Goal: Information Seeking & Learning: Find specific fact

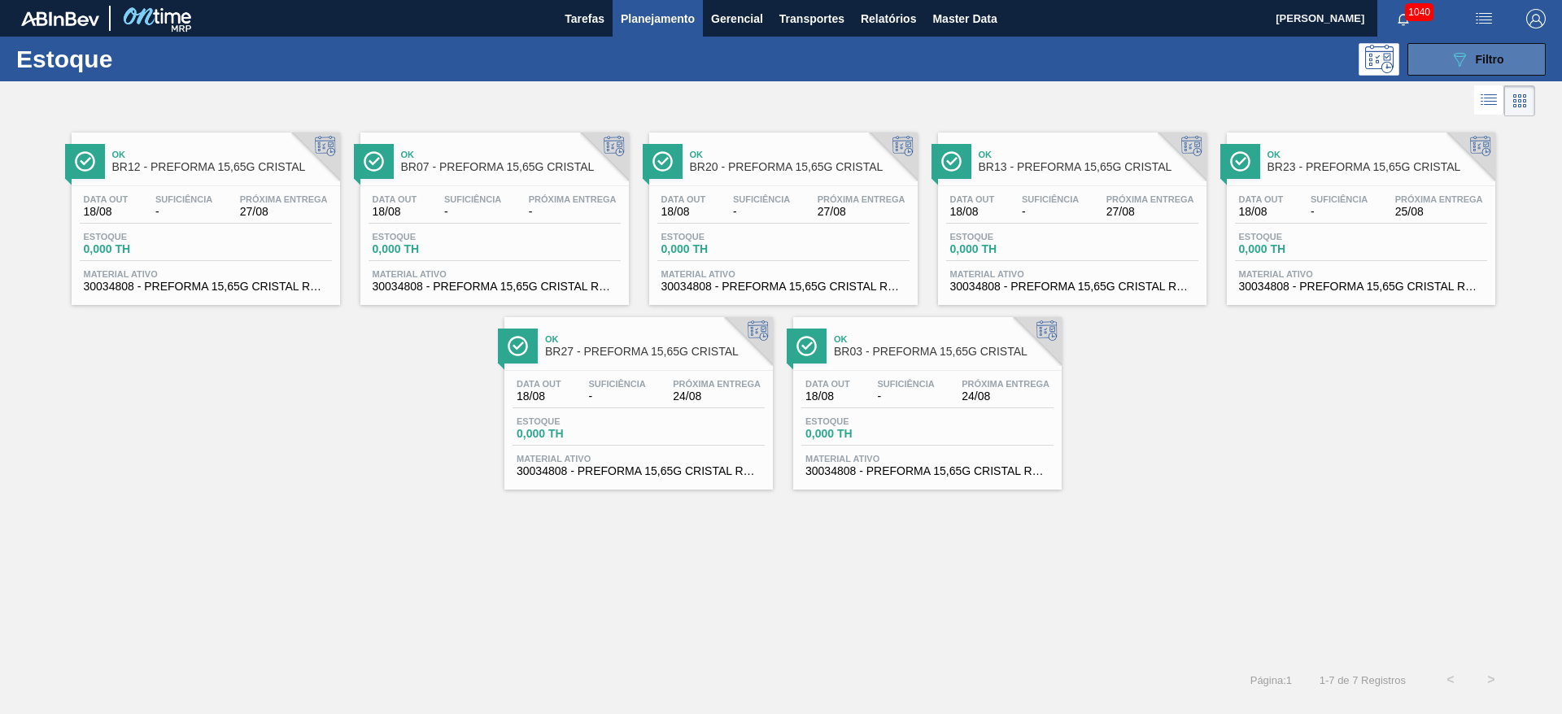
click at [1463, 63] on icon "089F7B8B-B2A5-4AFE-B5C0-19BA573D28AC" at bounding box center [1460, 60] width 20 height 20
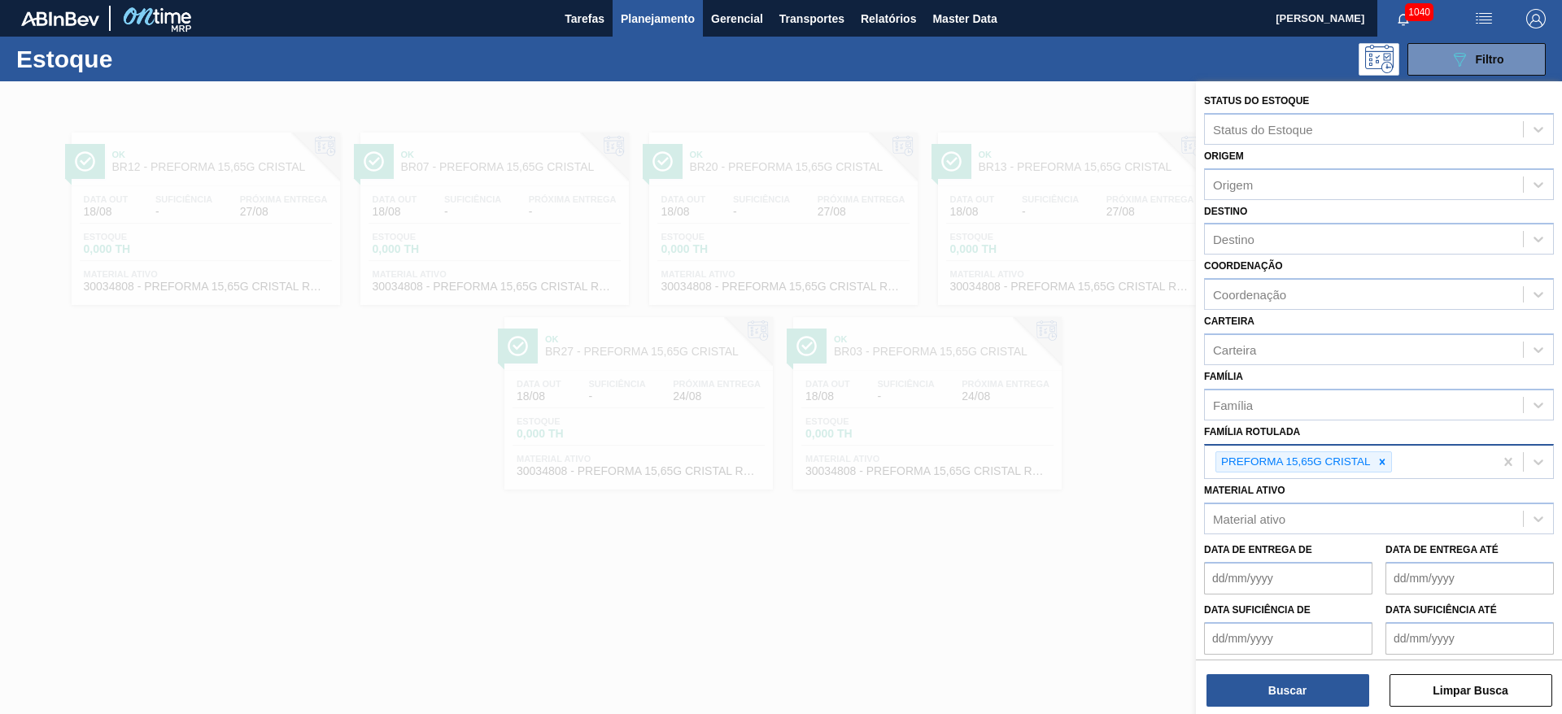
drag, startPoint x: 1383, startPoint y: 461, endPoint x: 1365, endPoint y: 461, distance: 17.9
click at [1383, 461] on icon at bounding box center [1382, 462] width 6 height 6
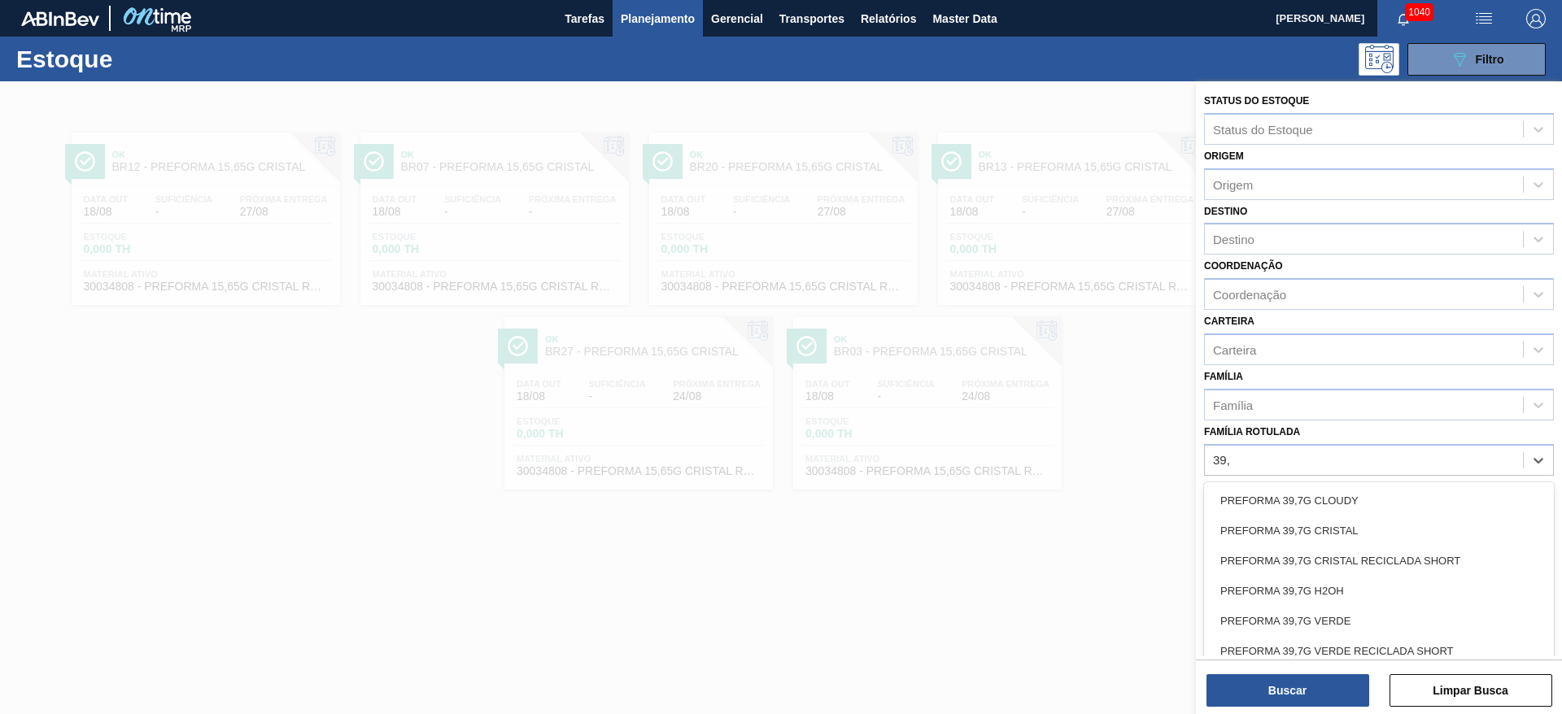
type Rotulada "39,7"
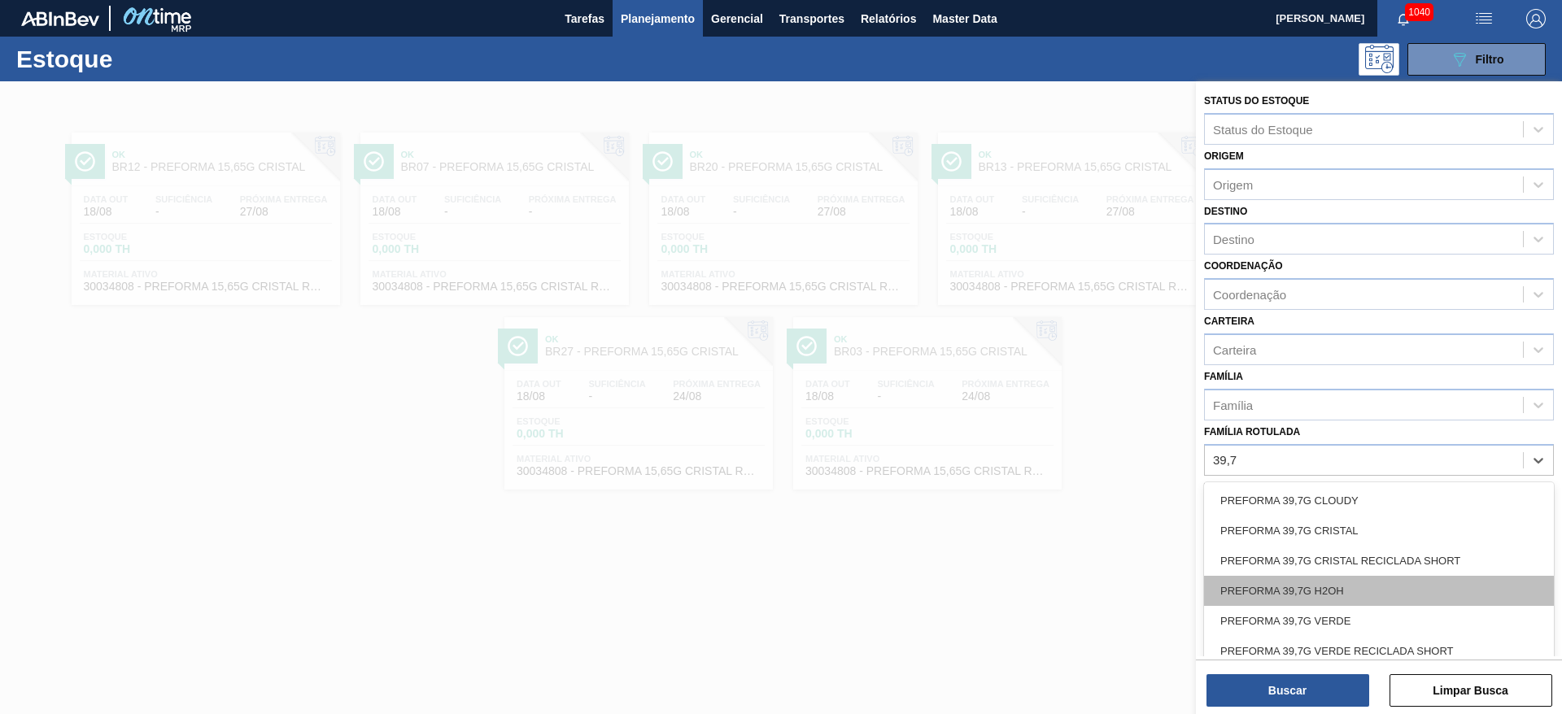
click at [1281, 597] on div "PREFORMA 39,7G H2OH" at bounding box center [1379, 591] width 350 height 30
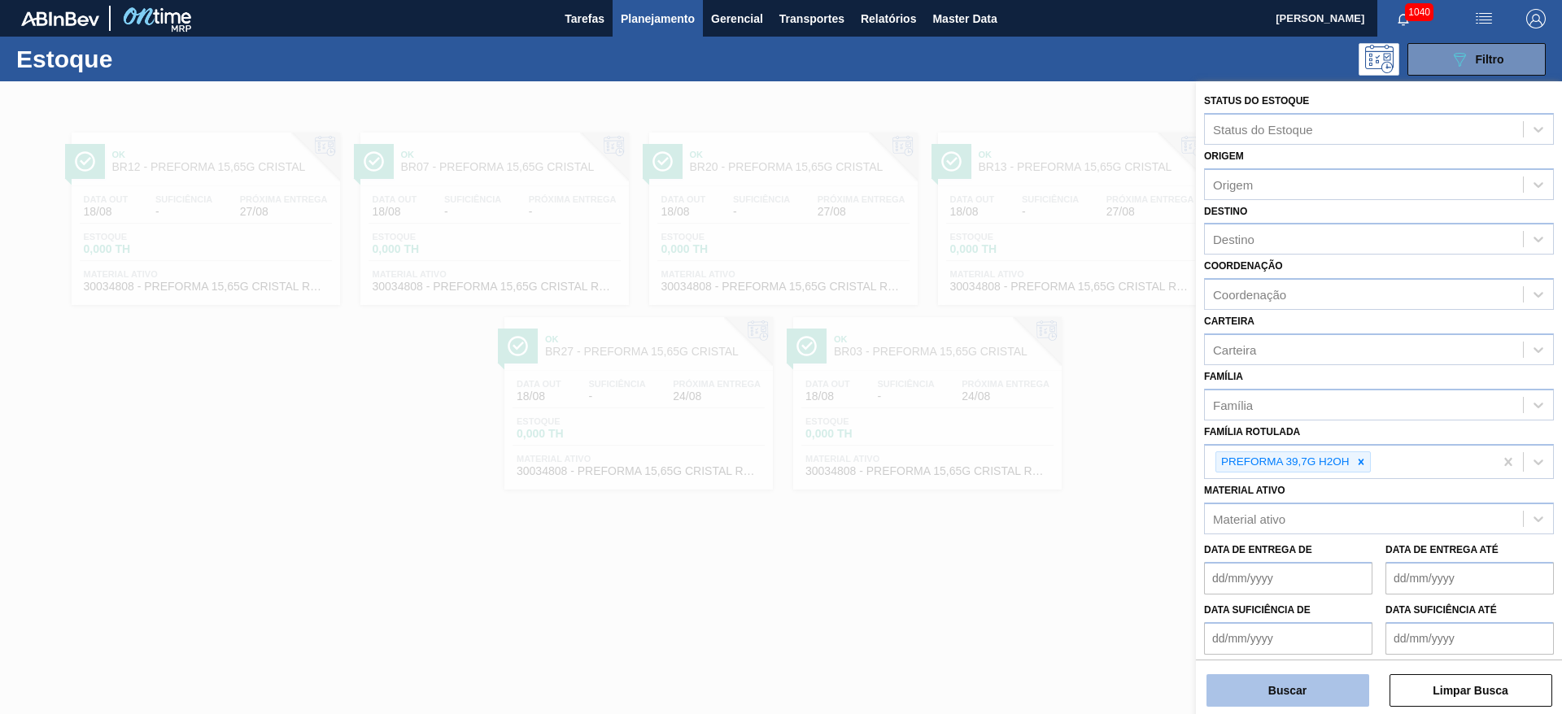
click at [1239, 688] on button "Buscar" at bounding box center [1288, 691] width 163 height 33
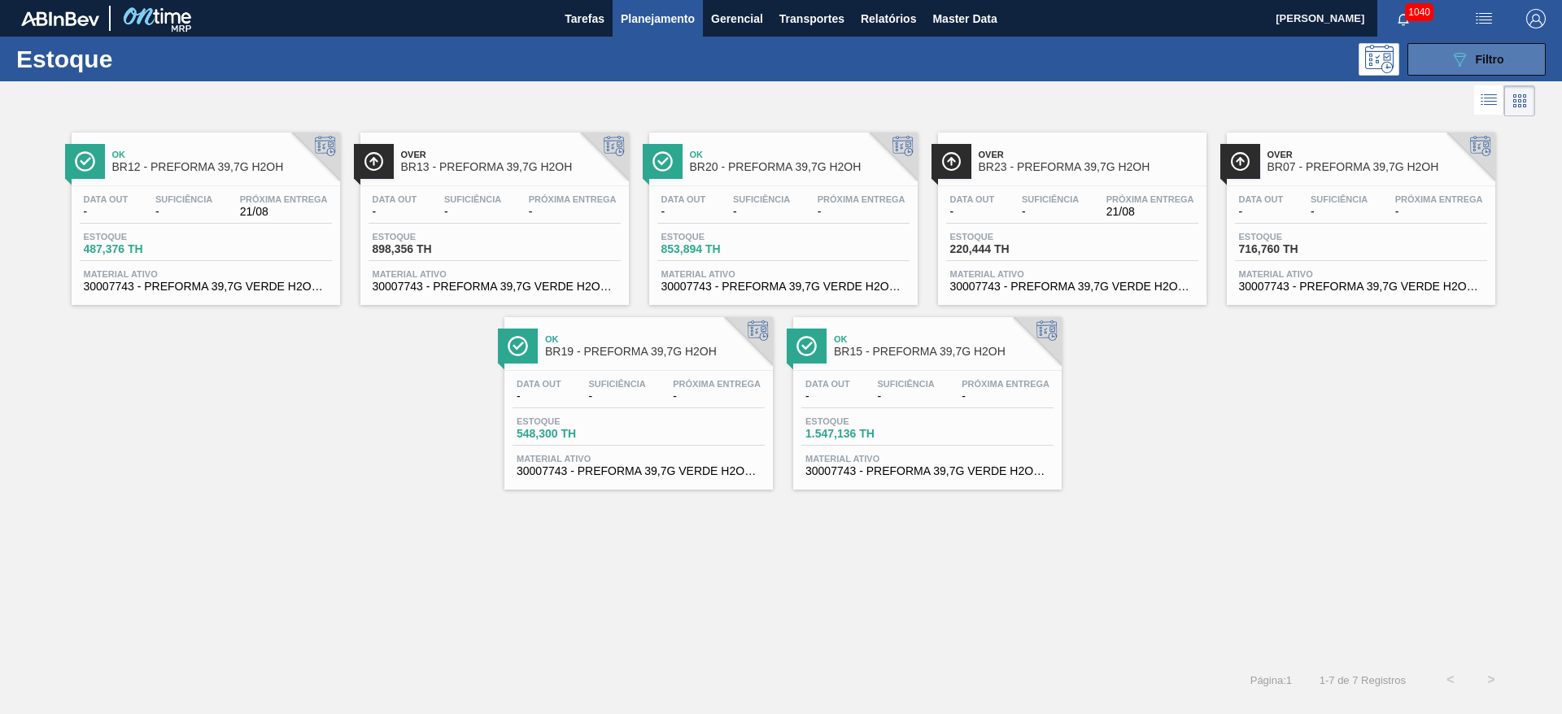
click at [1436, 63] on button "089F7B8B-B2A5-4AFE-B5C0-19BA573D28AC Filtro" at bounding box center [1477, 59] width 138 height 33
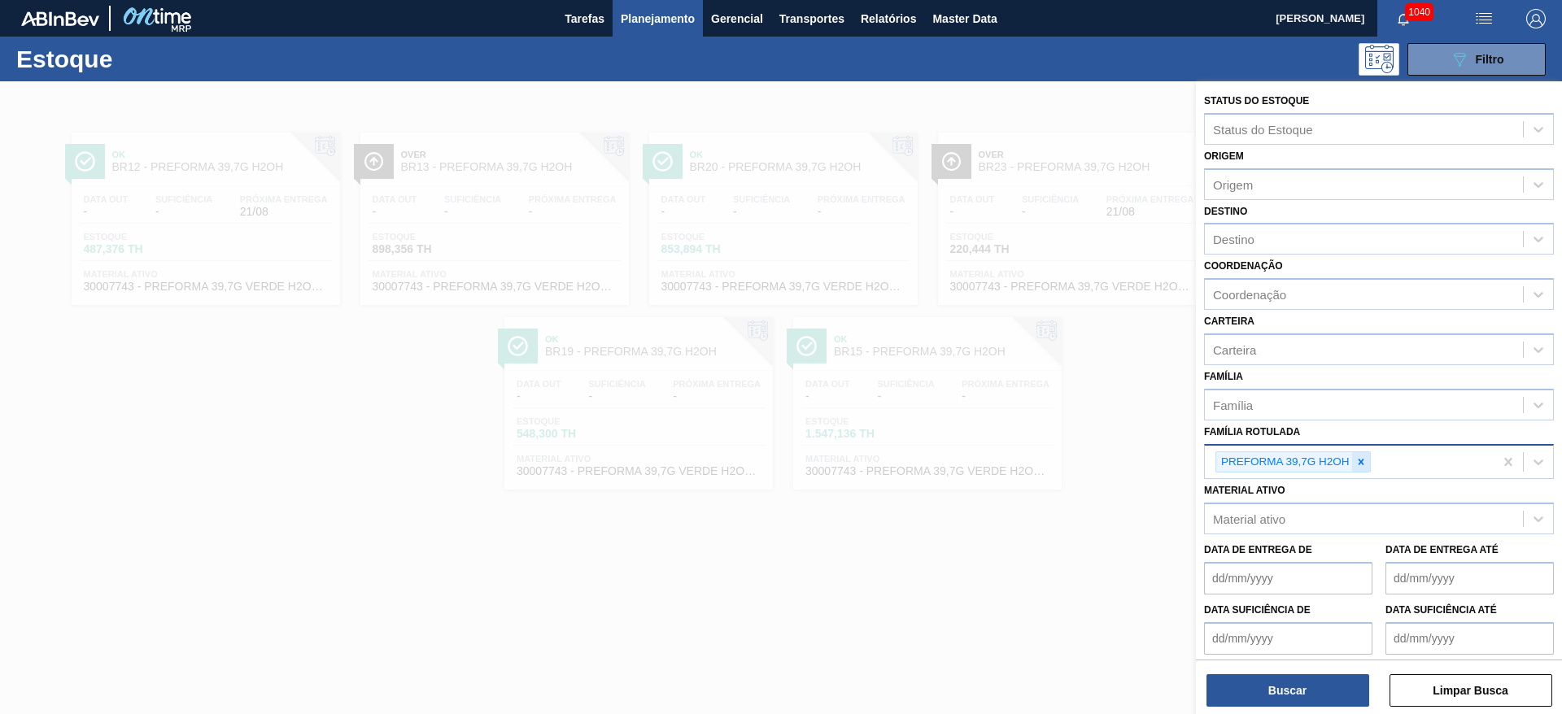
click at [1361, 461] on icon at bounding box center [1361, 462] width 6 height 6
click at [1463, 697] on button "Limpar Busca" at bounding box center [1471, 691] width 163 height 33
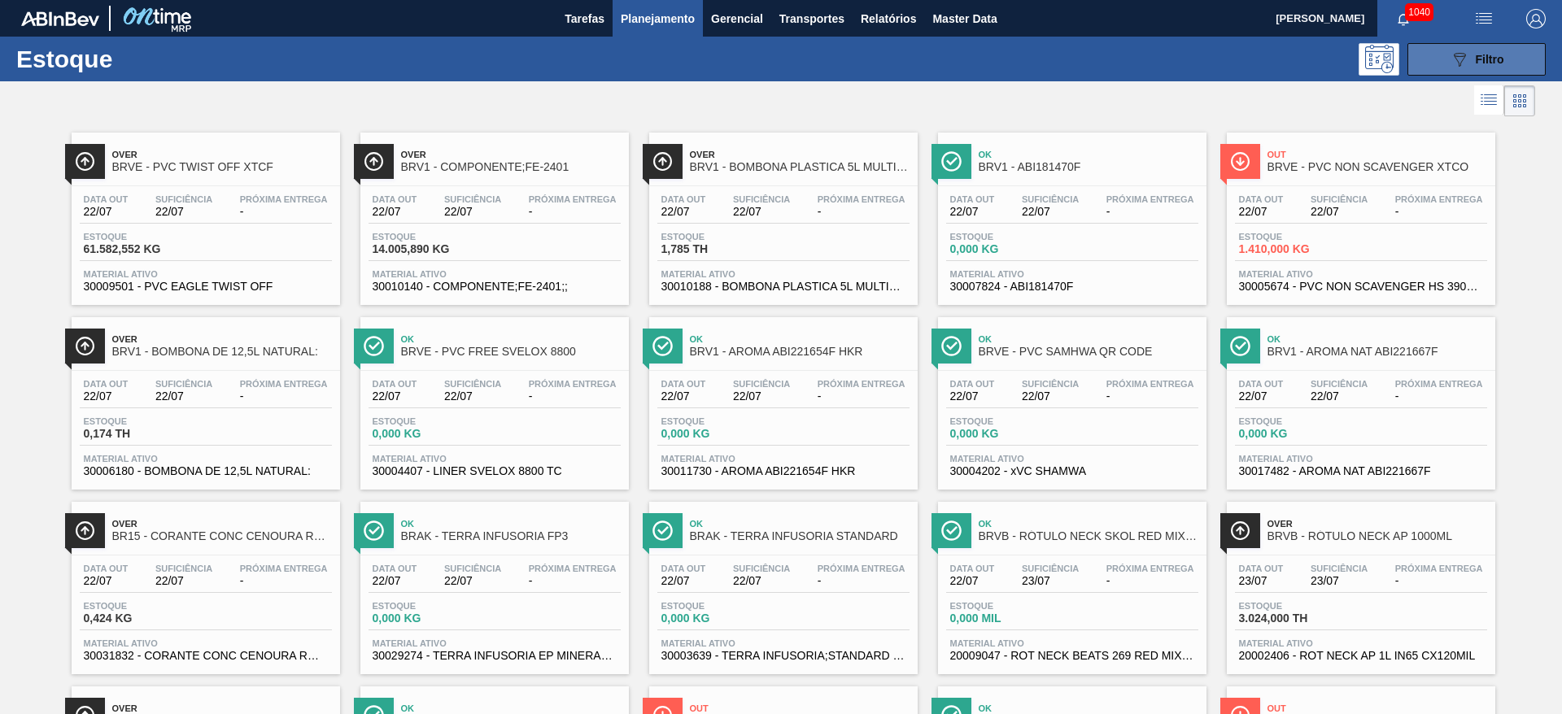
click at [1476, 61] on span "Filtro" at bounding box center [1490, 59] width 28 height 13
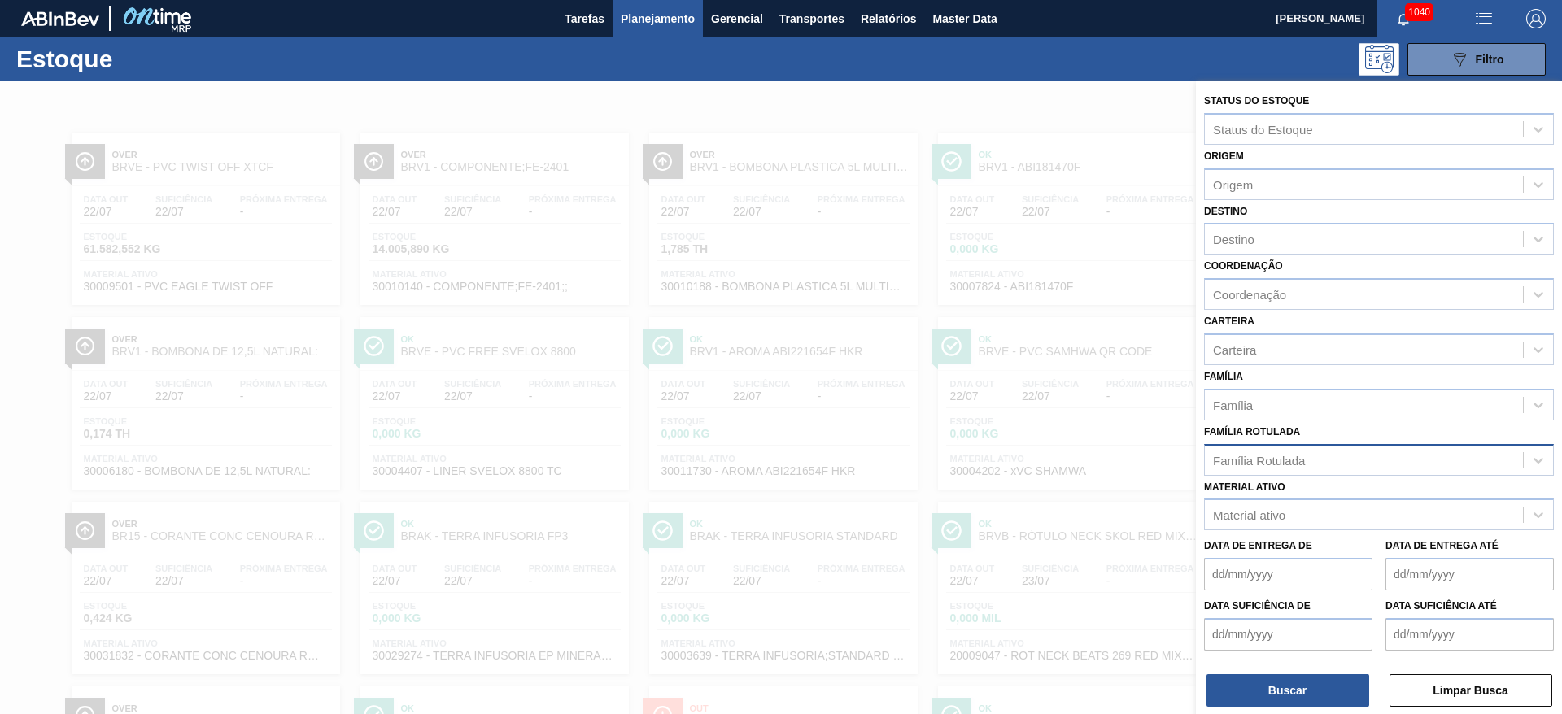
click at [1235, 458] on div "Família Rotulada" at bounding box center [1259, 460] width 92 height 14
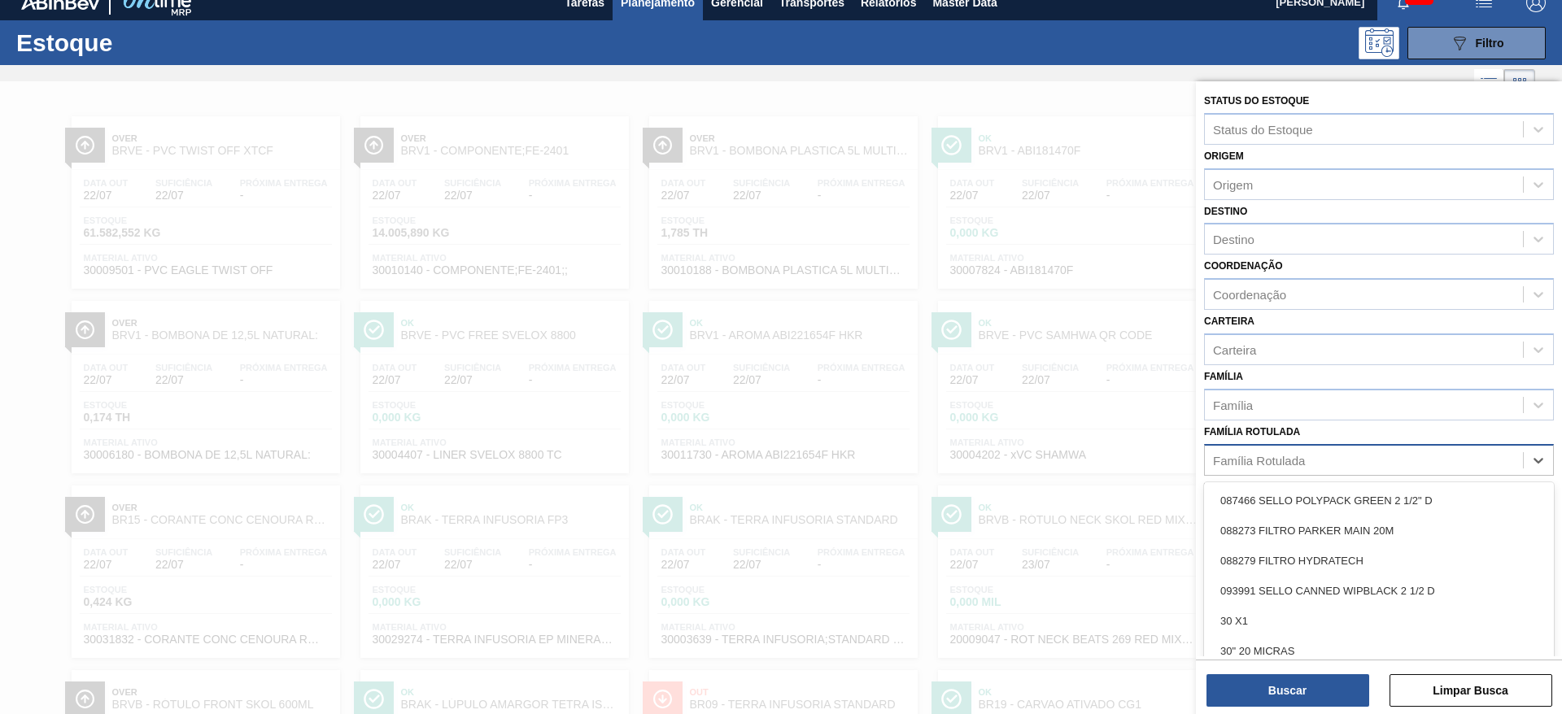
scroll to position [19, 0]
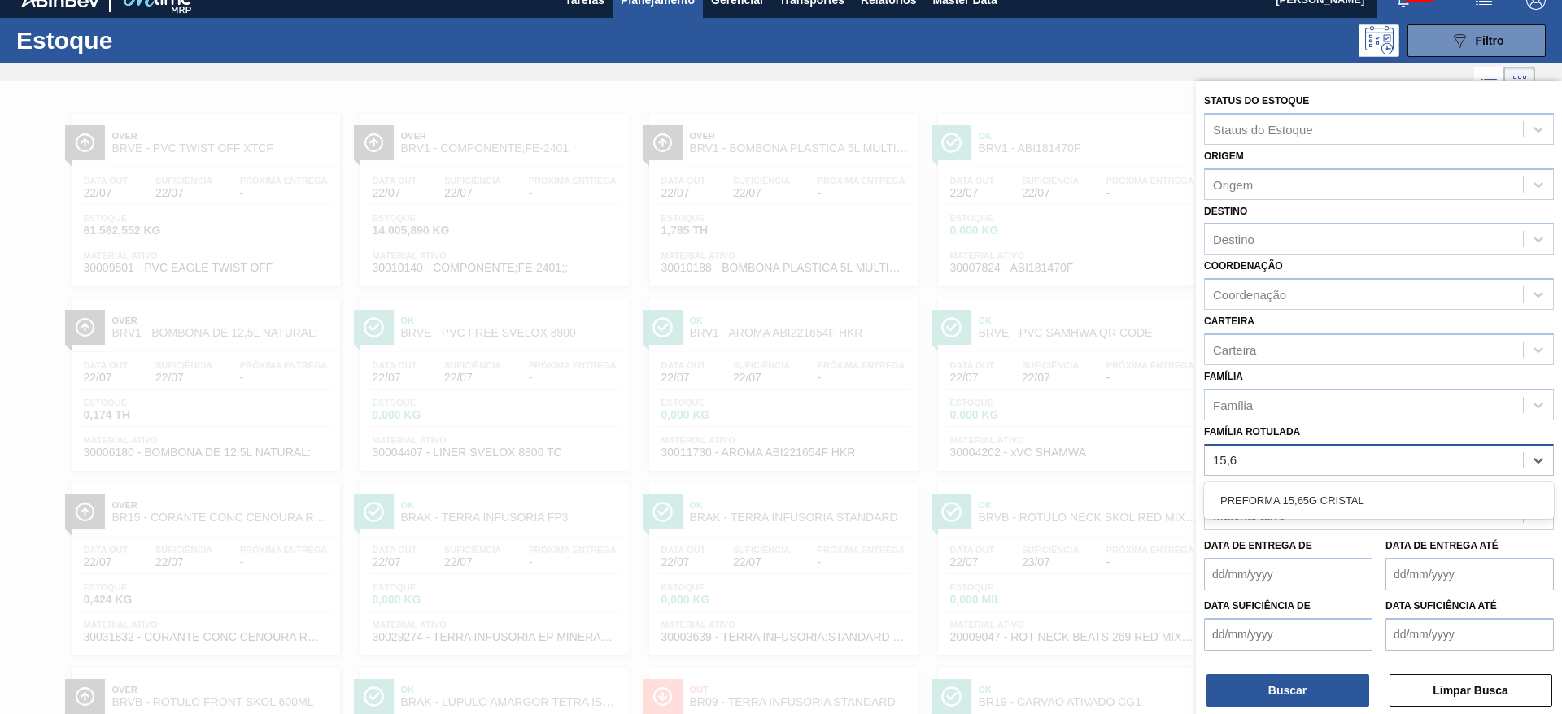
type Rotulada "15,65"
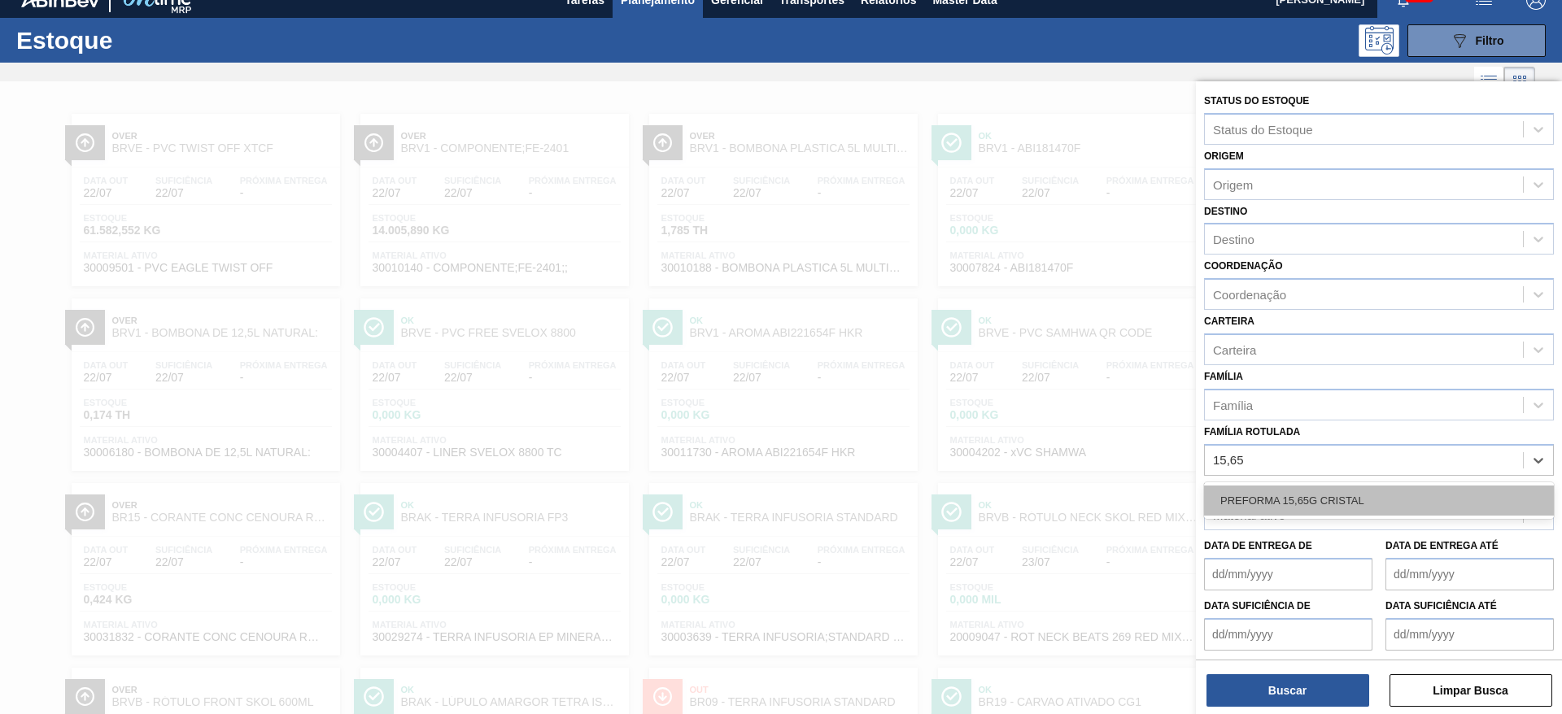
click at [1255, 497] on div "PREFORMA 15,65G CRISTAL" at bounding box center [1379, 501] width 350 height 30
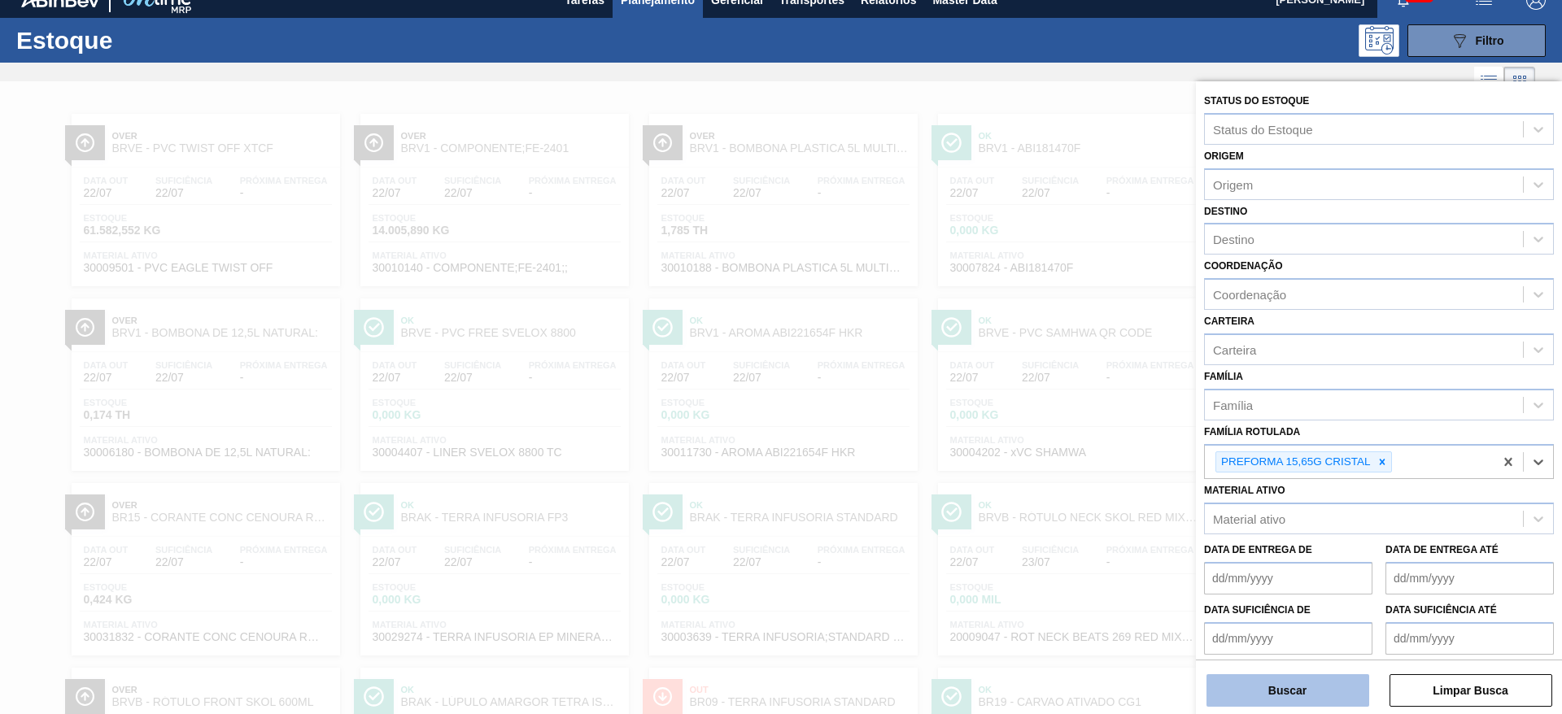
click at [1257, 695] on button "Buscar" at bounding box center [1288, 691] width 163 height 33
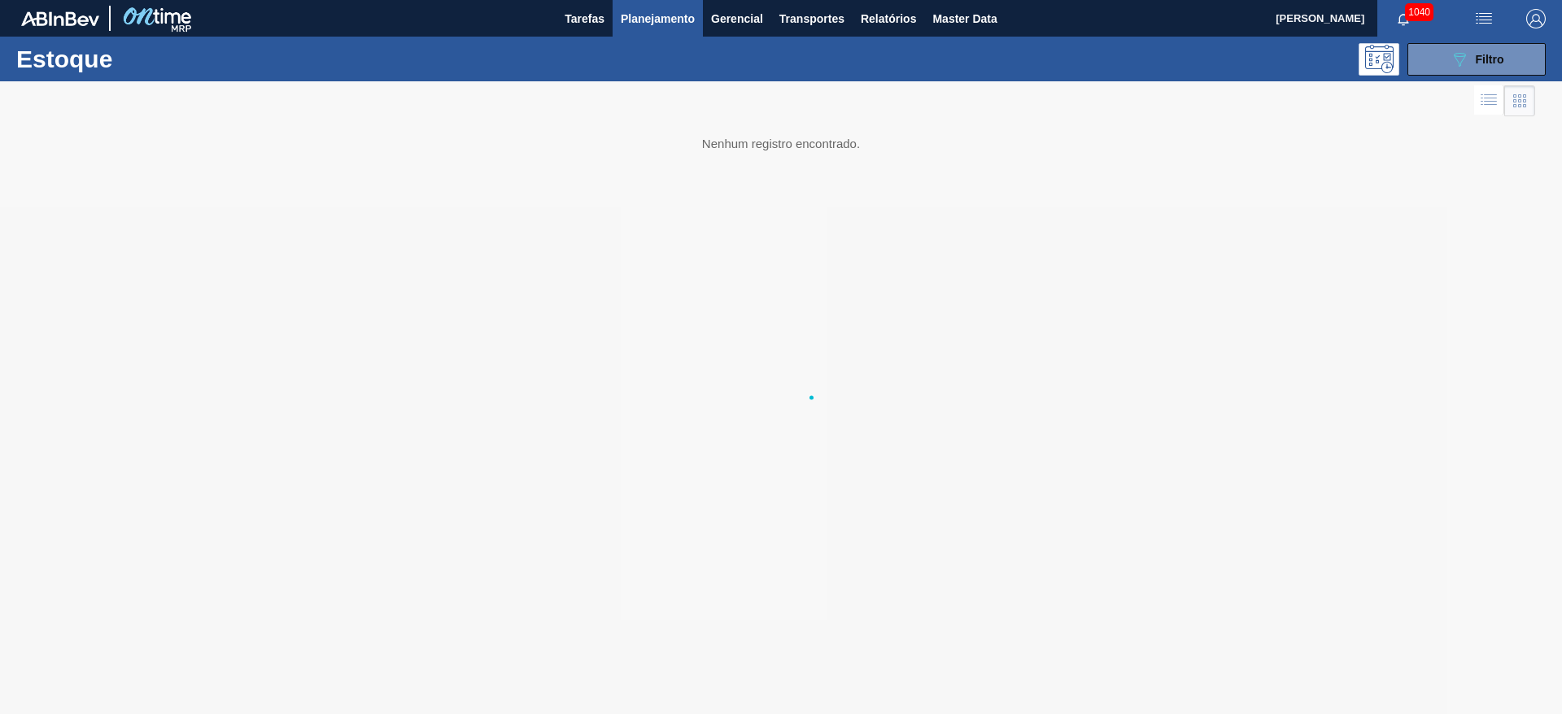
scroll to position [0, 0]
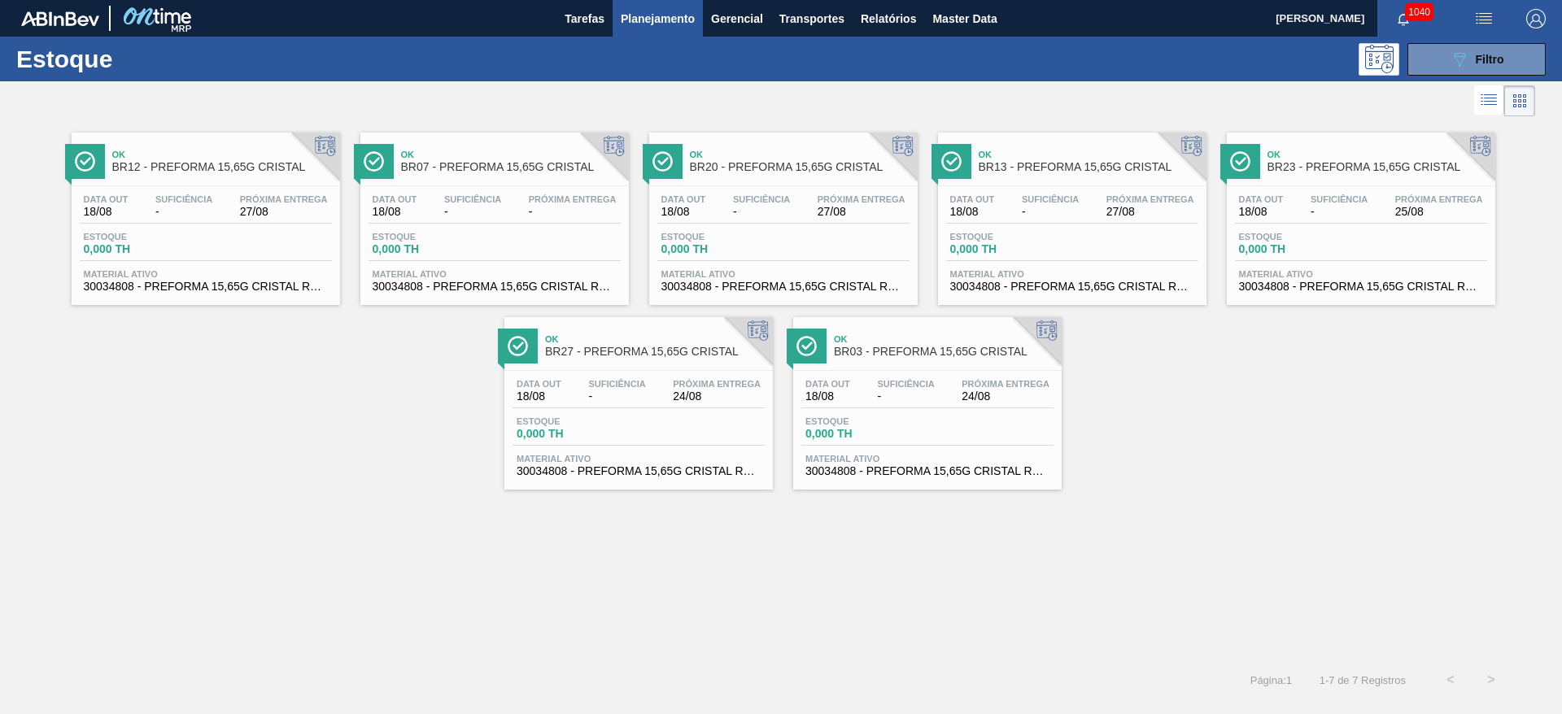
click at [476, 206] on span "-" at bounding box center [472, 212] width 57 height 12
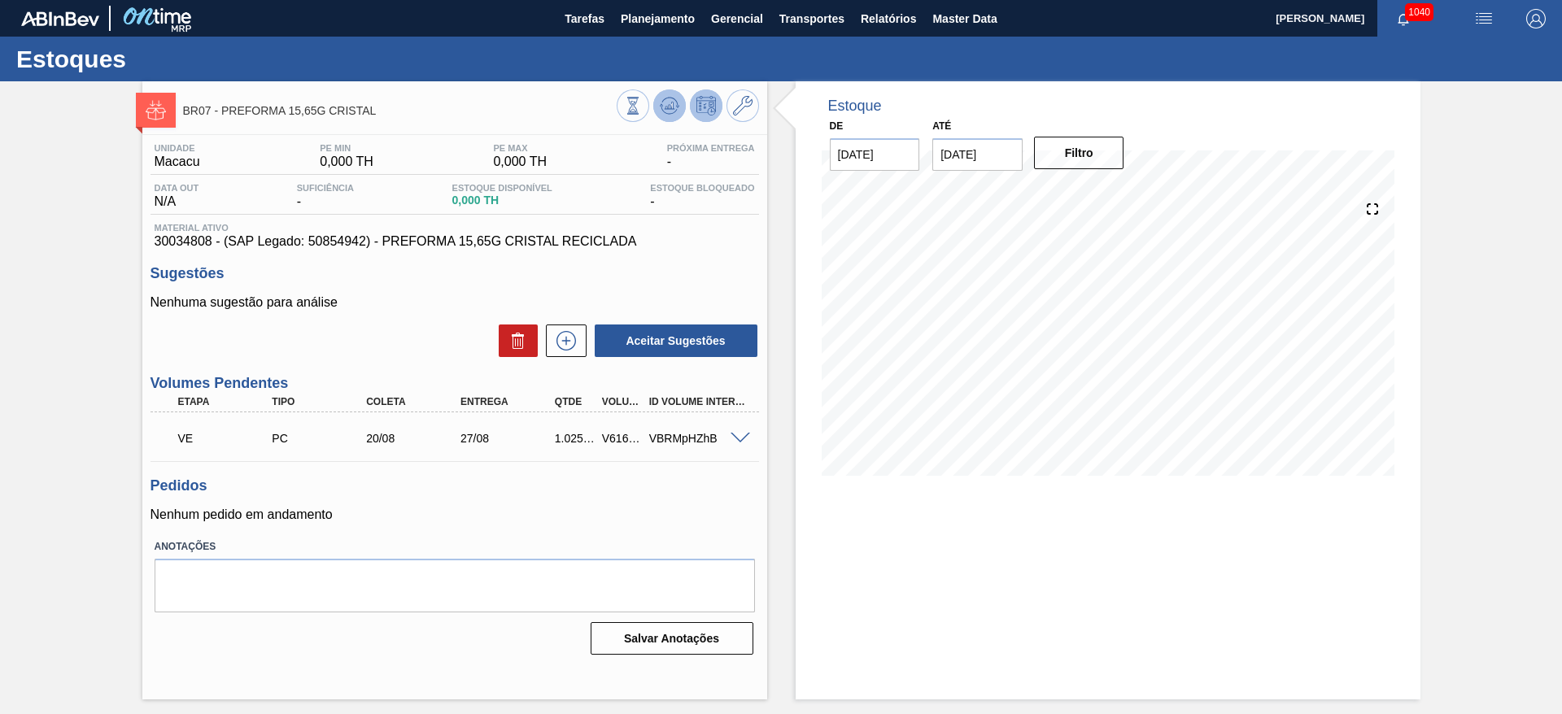
click at [642, 97] on icon at bounding box center [633, 106] width 18 height 18
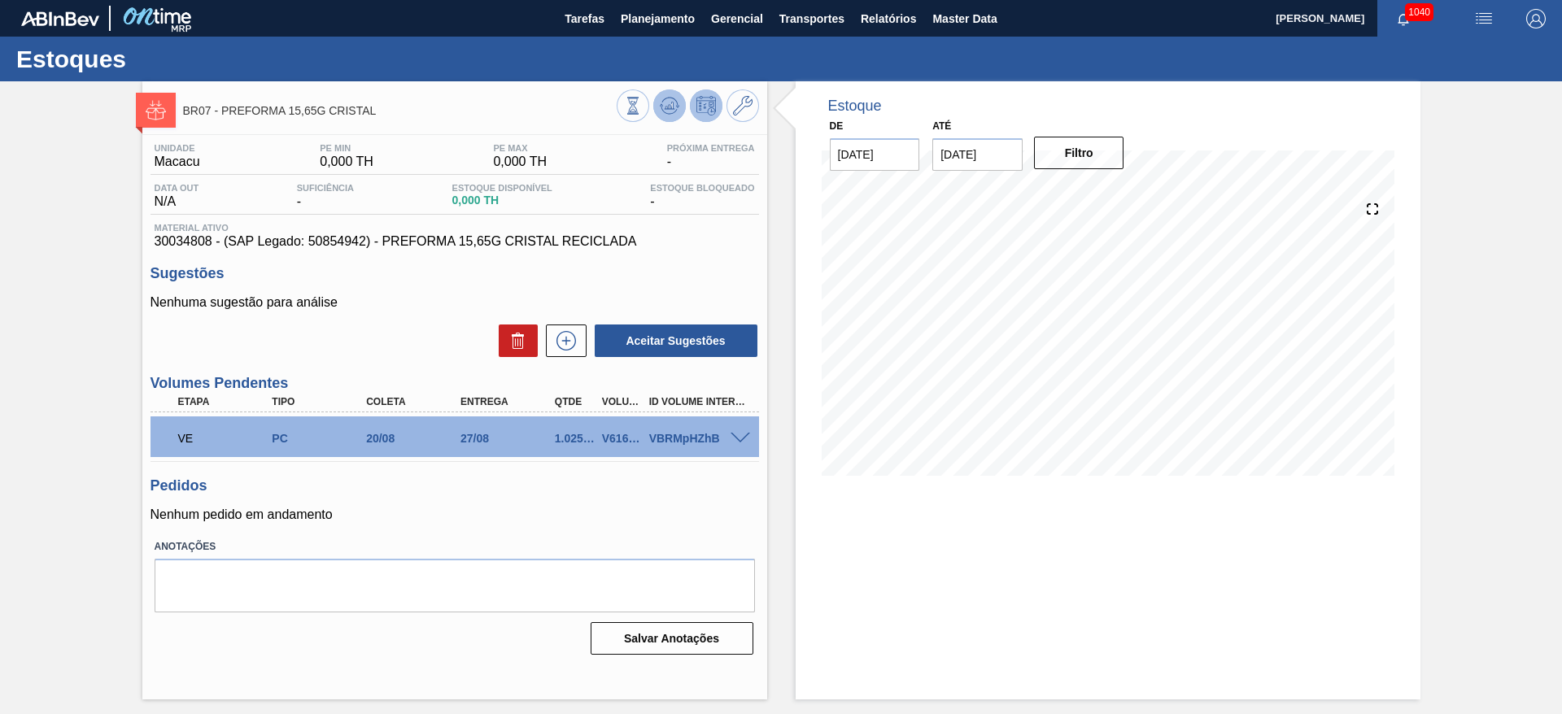
click at [642, 97] on icon at bounding box center [633, 106] width 18 height 18
